Goal: Information Seeking & Learning: Find specific fact

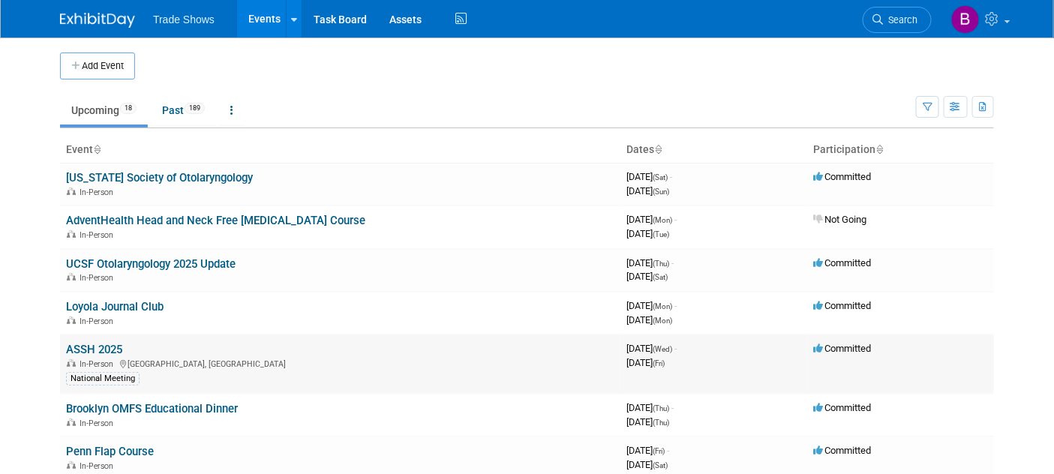
click at [109, 346] on link "ASSH 2025" at bounding box center [94, 350] width 56 height 14
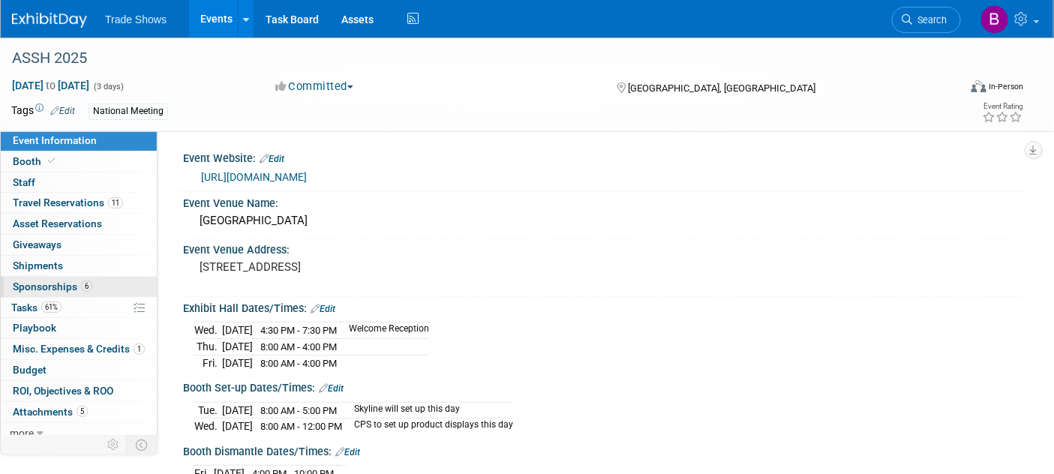
click at [53, 284] on span "Sponsorships 6" at bounding box center [53, 287] width 80 height 12
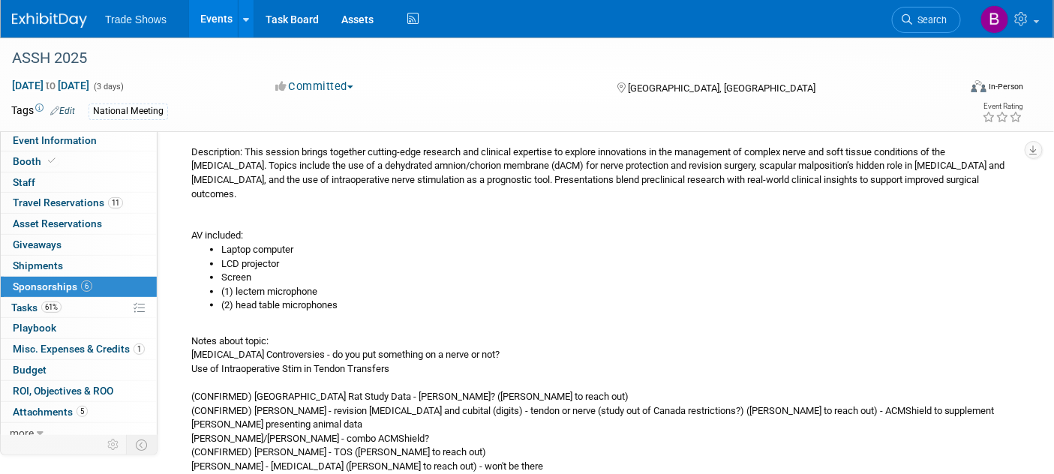
scroll to position [250, 0]
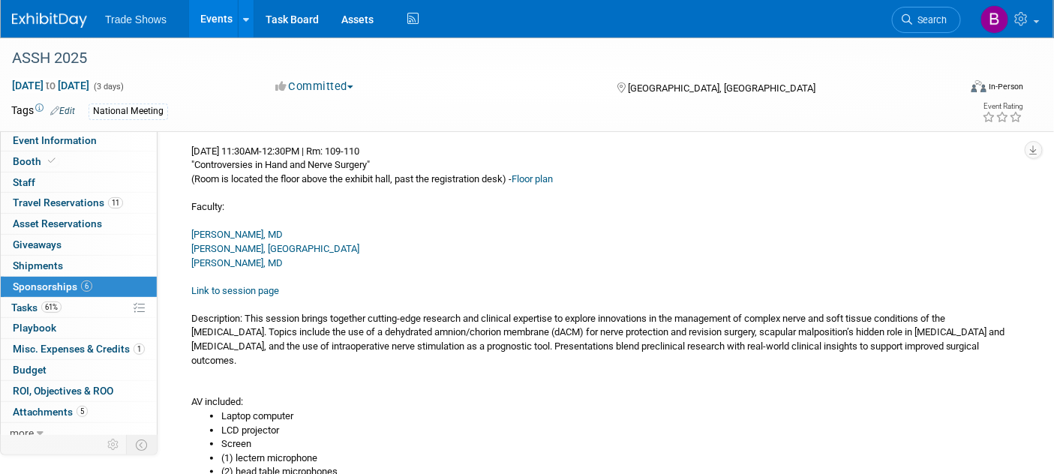
click at [247, 289] on link "Link to session page" at bounding box center [235, 290] width 88 height 11
drag, startPoint x: 285, startPoint y: 361, endPoint x: 248, endPoint y: 321, distance: 54.7
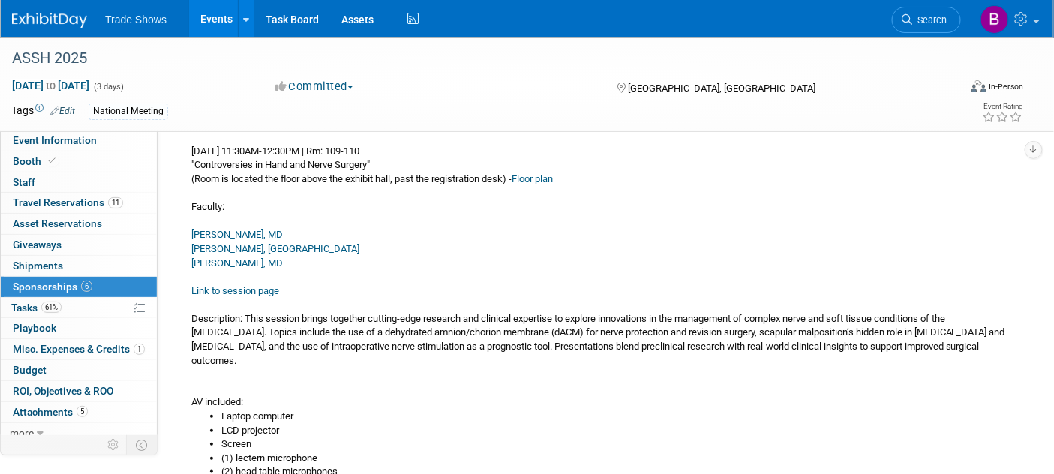
copy div "This session brings together cutting-edge research and clinical expertise to ex…"
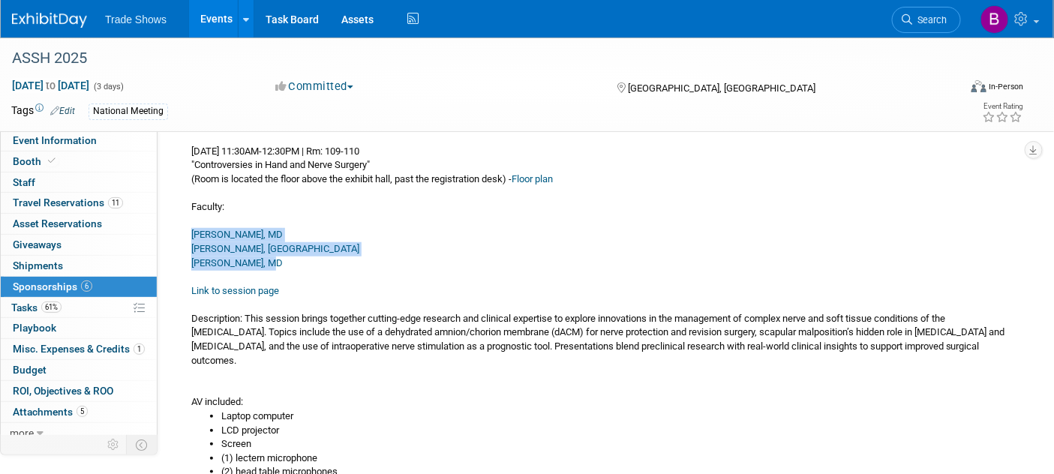
drag, startPoint x: 278, startPoint y: 261, endPoint x: 185, endPoint y: 234, distance: 96.9
copy div "Michael R. Hausman, MD Karan A. Desai, MD Ketan Sharma, MD"
click at [222, 257] on link "Ketan Sharma, MD" at bounding box center [237, 262] width 92 height 11
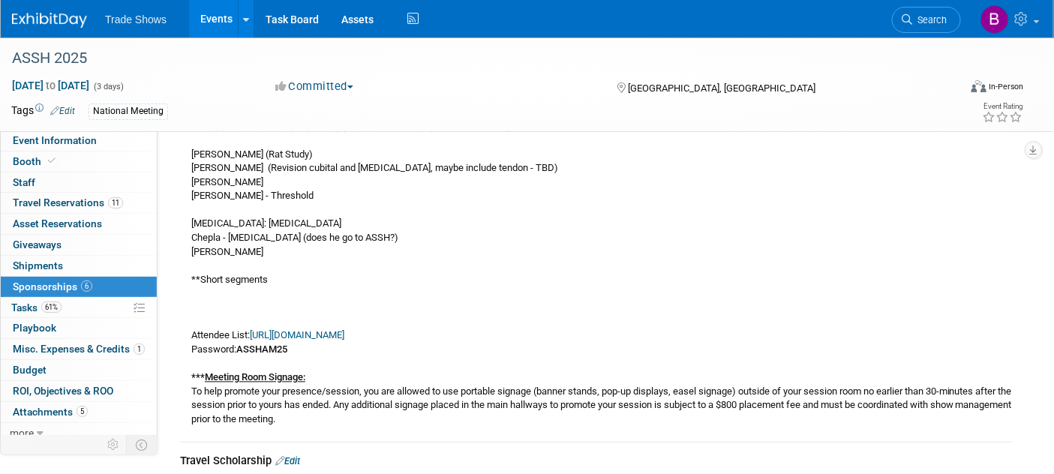
scroll to position [834, 0]
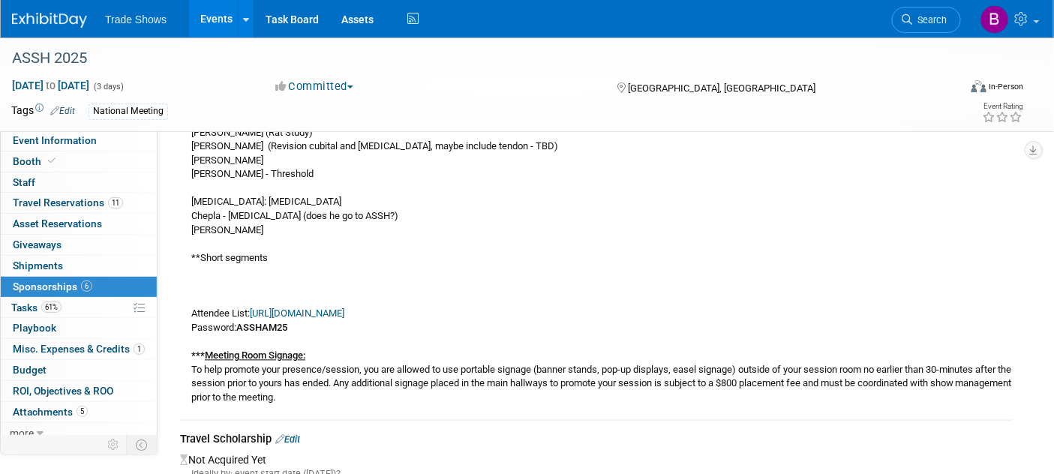
click at [305, 308] on link "https://www.assh.org/annualmeeting/s/attendees" at bounding box center [297, 313] width 95 height 11
